Goal: Transaction & Acquisition: Purchase product/service

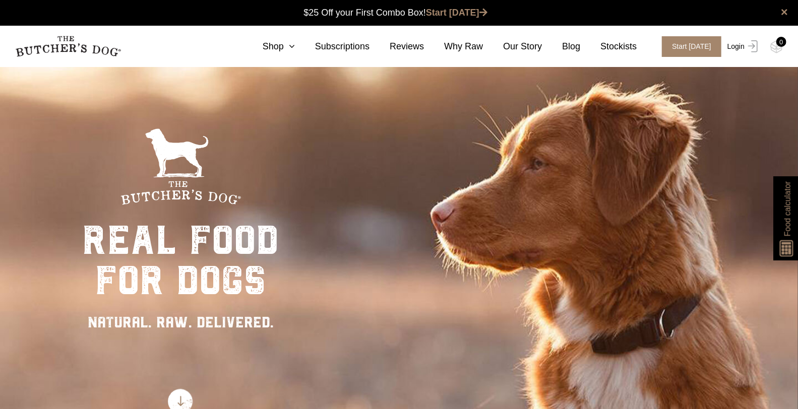
click at [740, 41] on link "Login" at bounding box center [741, 46] width 33 height 21
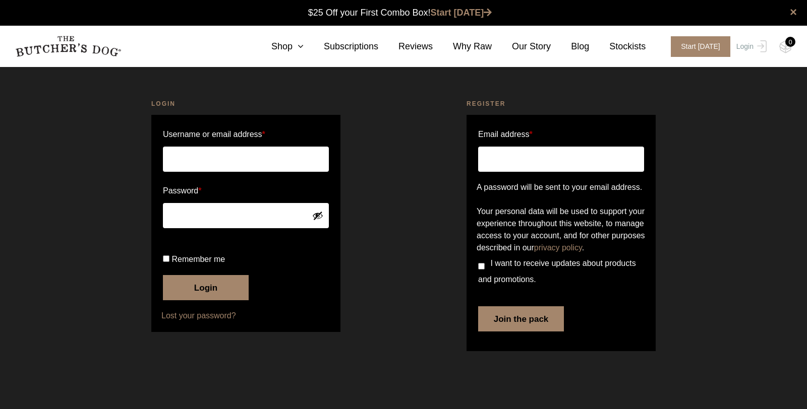
click at [237, 162] on input "Username or email address *" at bounding box center [246, 159] width 166 height 25
type input "[EMAIL_ADDRESS][DOMAIN_NAME]"
click at [214, 300] on button "Login" at bounding box center [206, 287] width 86 height 25
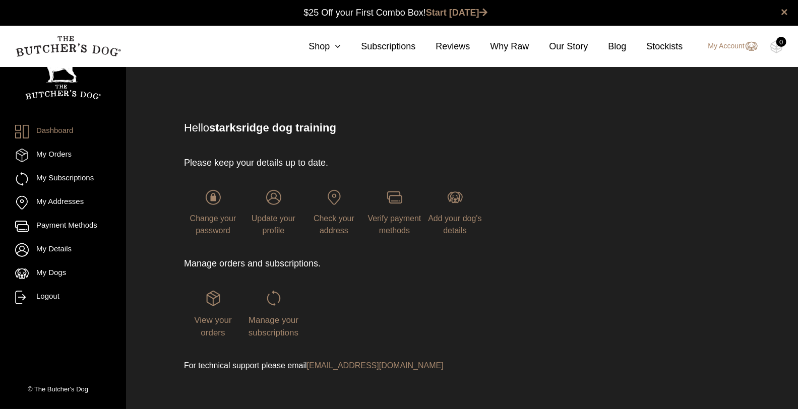
scroll to position [1, 0]
click at [58, 154] on link "My Orders" at bounding box center [63, 156] width 96 height 14
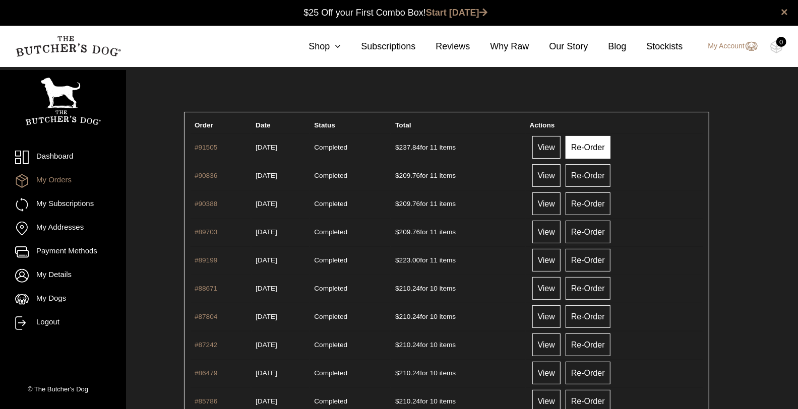
click at [610, 150] on link "Re-Order" at bounding box center [588, 147] width 45 height 23
click at [547, 149] on link "View" at bounding box center [546, 147] width 28 height 23
